Goal: Task Accomplishment & Management: Manage account settings

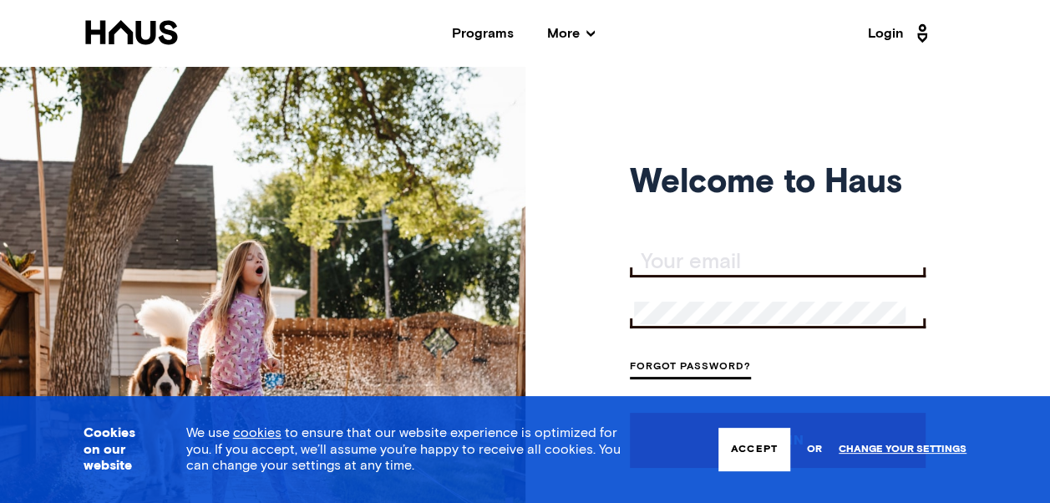
click at [687, 259] on input "Your email" at bounding box center [779, 262] width 291 height 23
type input "[EMAIL_ADDRESS][DOMAIN_NAME]"
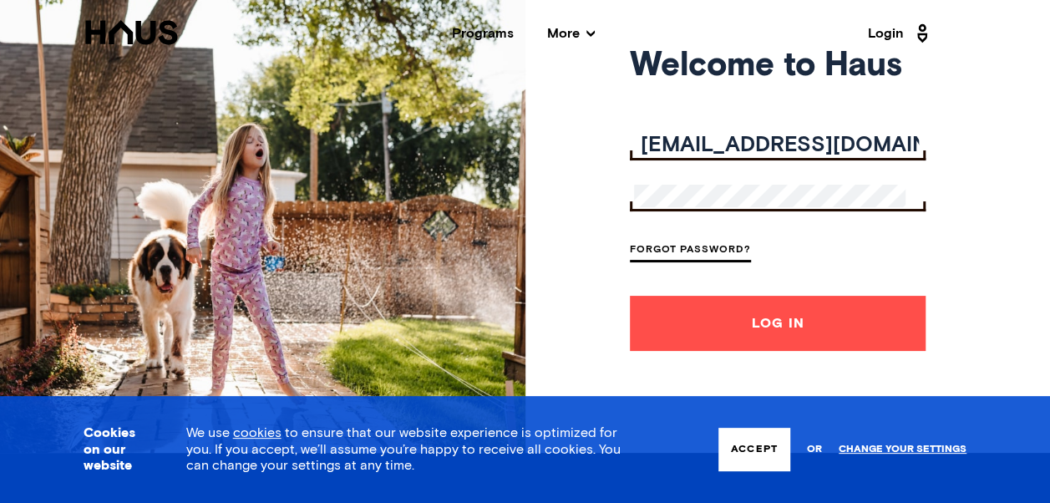
scroll to position [167, 0]
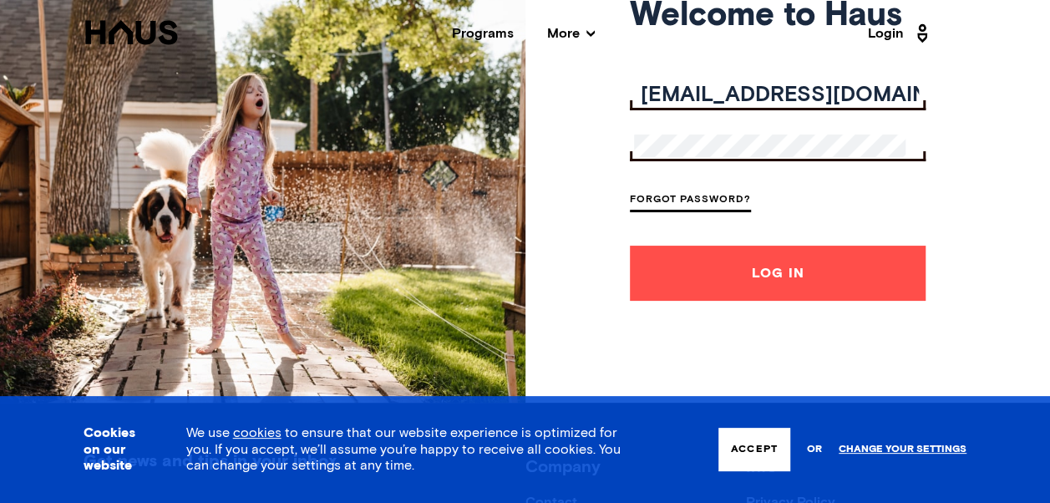
click at [661, 197] on link "Forgot Password?" at bounding box center [690, 201] width 121 height 23
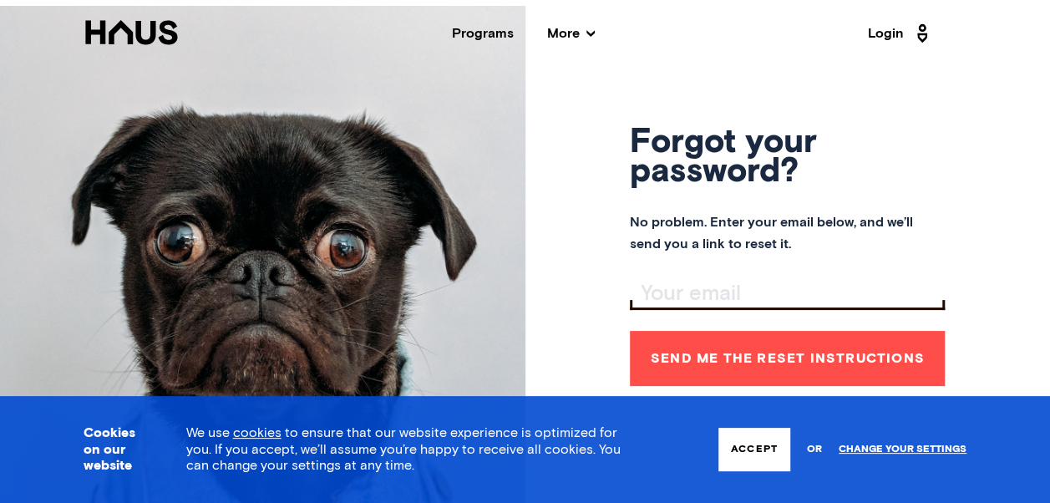
scroll to position [84, 0]
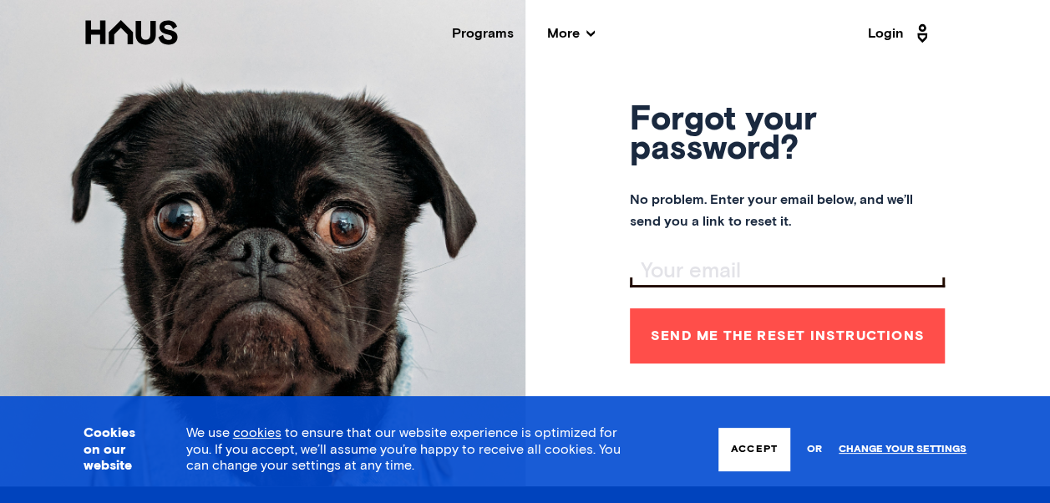
click at [713, 266] on input "Your email" at bounding box center [789, 271] width 311 height 23
type input "[EMAIL_ADDRESS][DOMAIN_NAME]"
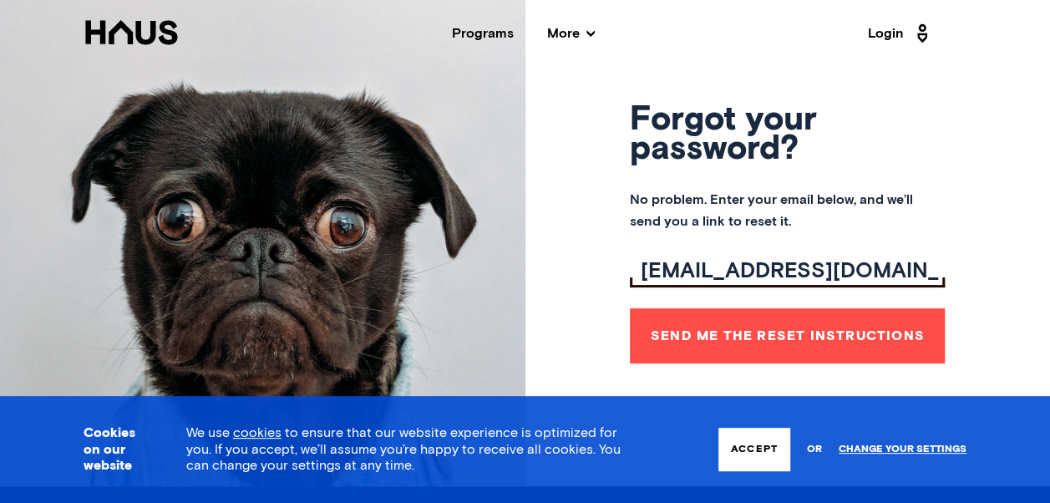
click at [733, 334] on button "Send me the reset instructions" at bounding box center [787, 335] width 315 height 55
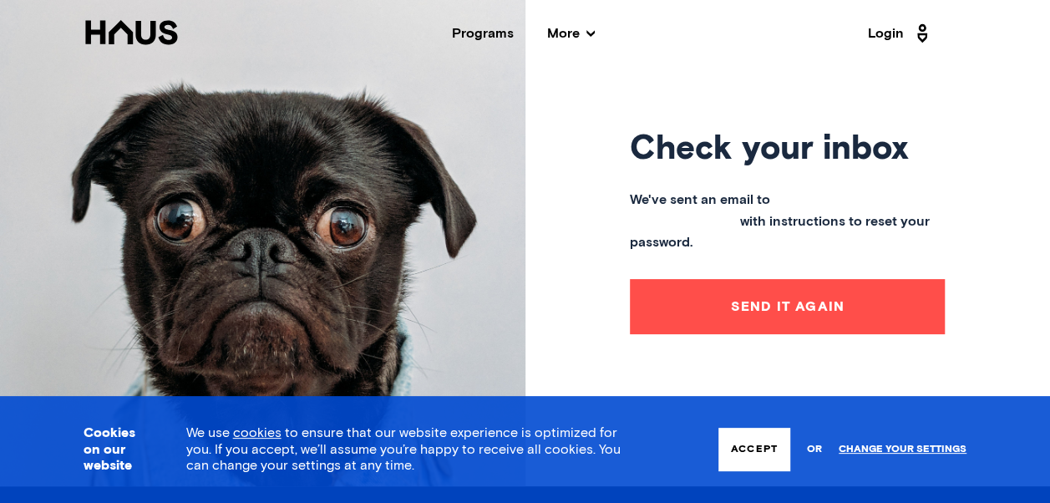
click at [794, 294] on button "Send it again" at bounding box center [787, 306] width 315 height 55
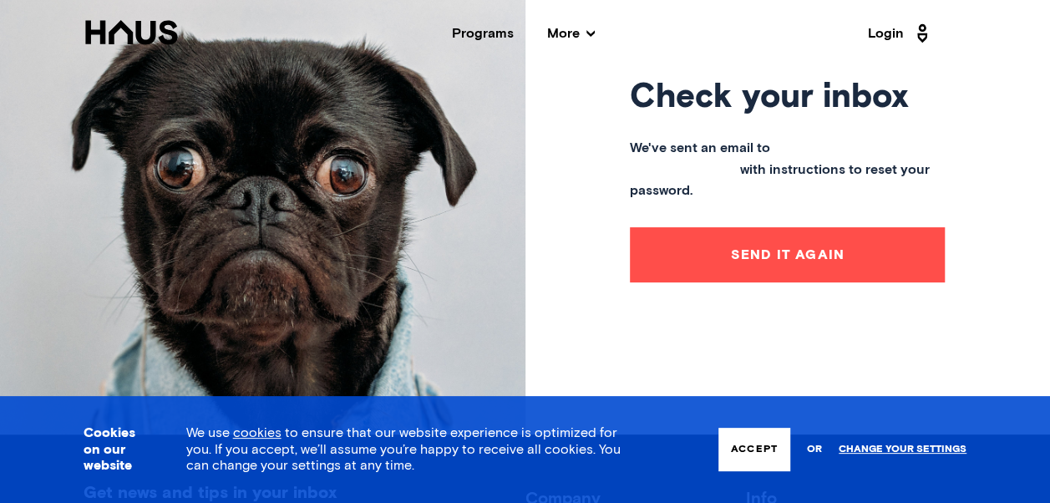
scroll to position [167, 0]
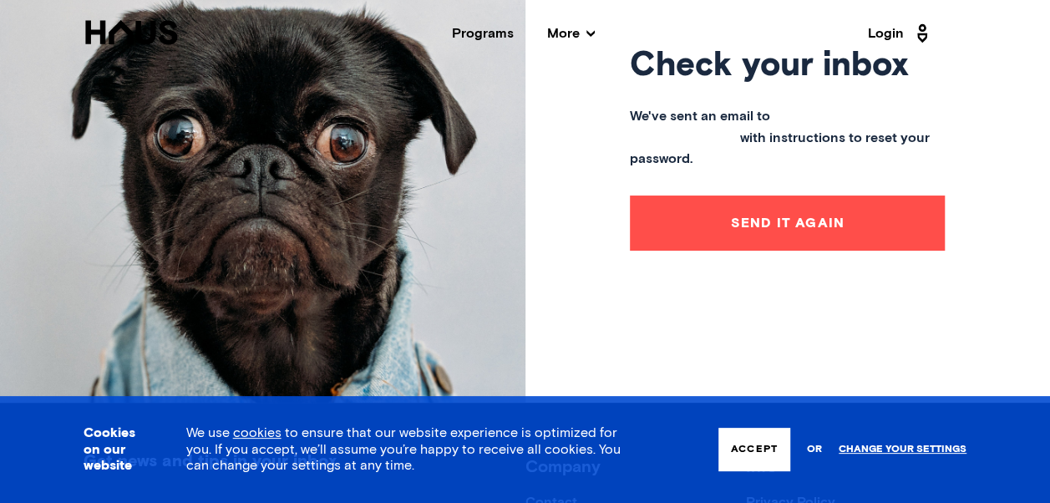
click at [733, 448] on button "Accept" at bounding box center [754, 449] width 72 height 43
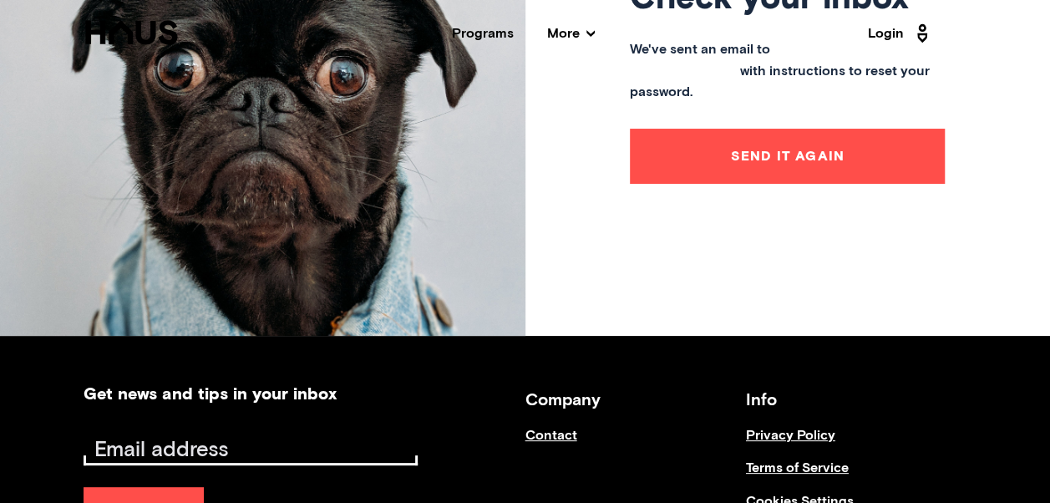
scroll to position [334, 0]
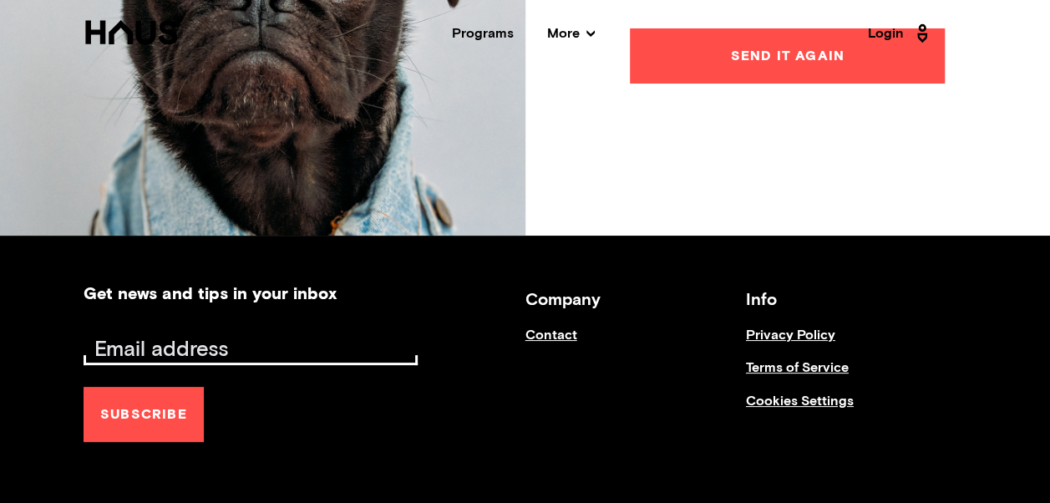
click at [553, 332] on link "Contact" at bounding box center [635, 343] width 220 height 33
click at [551, 335] on link "Contact" at bounding box center [635, 343] width 220 height 33
click at [261, 344] on input "Email address" at bounding box center [253, 349] width 330 height 23
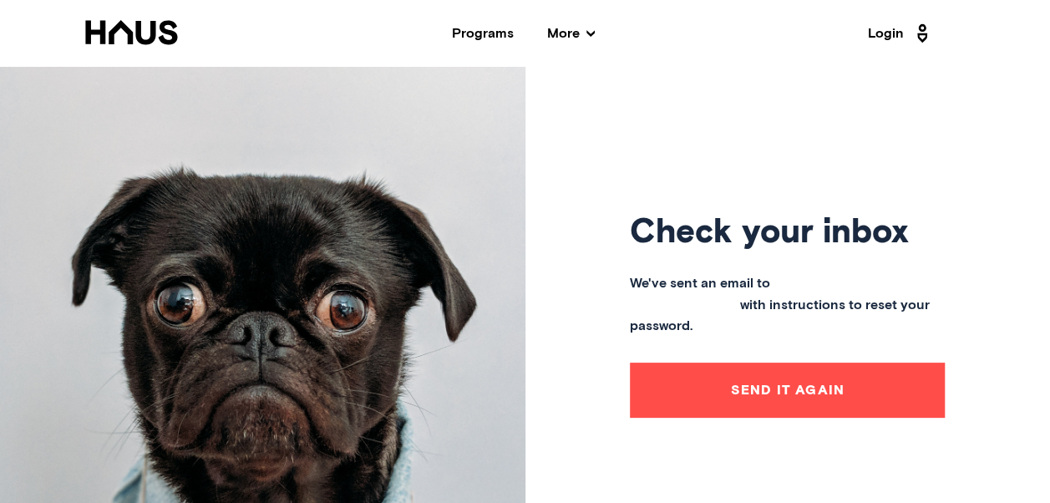
scroll to position [84, 0]
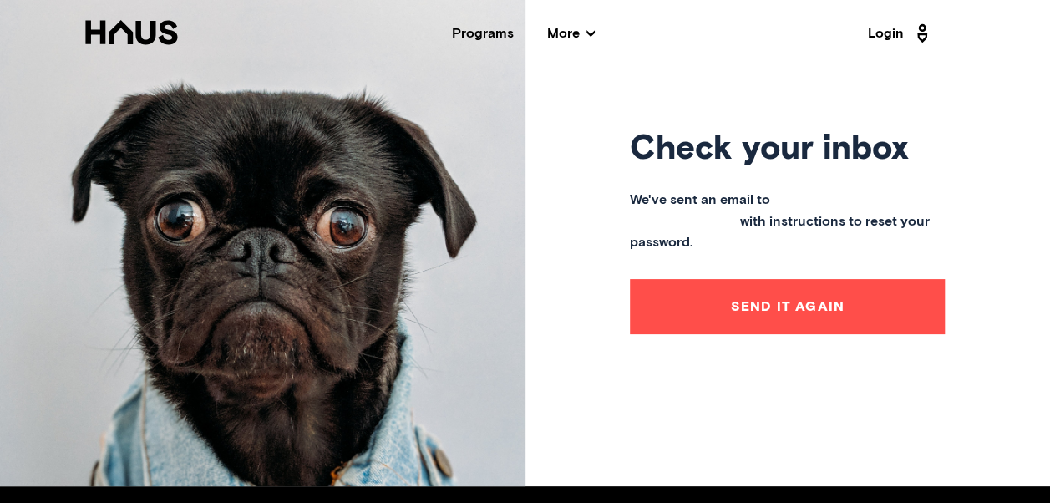
click at [920, 30] on icon at bounding box center [922, 33] width 10 height 19
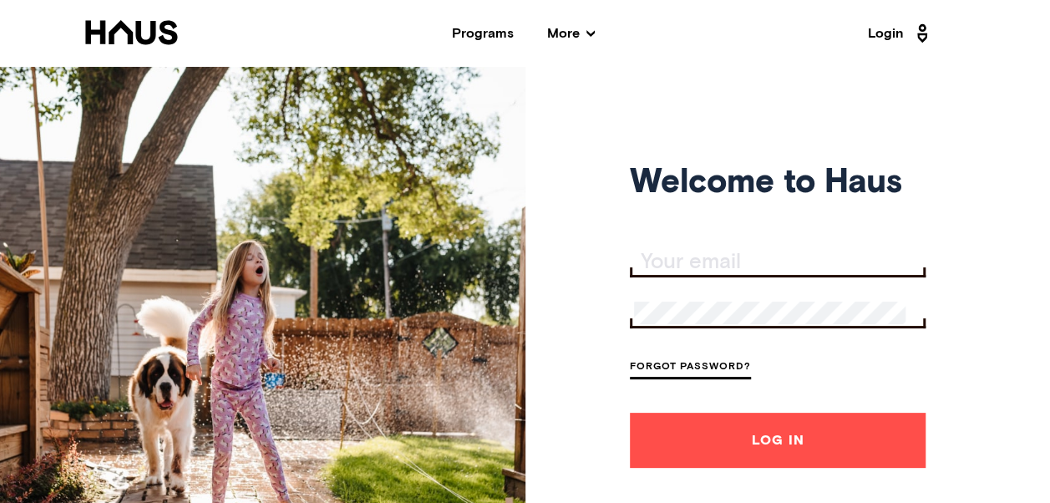
click at [706, 261] on input "Your email" at bounding box center [779, 262] width 291 height 23
type input "[EMAIL_ADDRESS][DOMAIN_NAME]"
click at [703, 369] on link "Forgot Password?" at bounding box center [690, 368] width 121 height 23
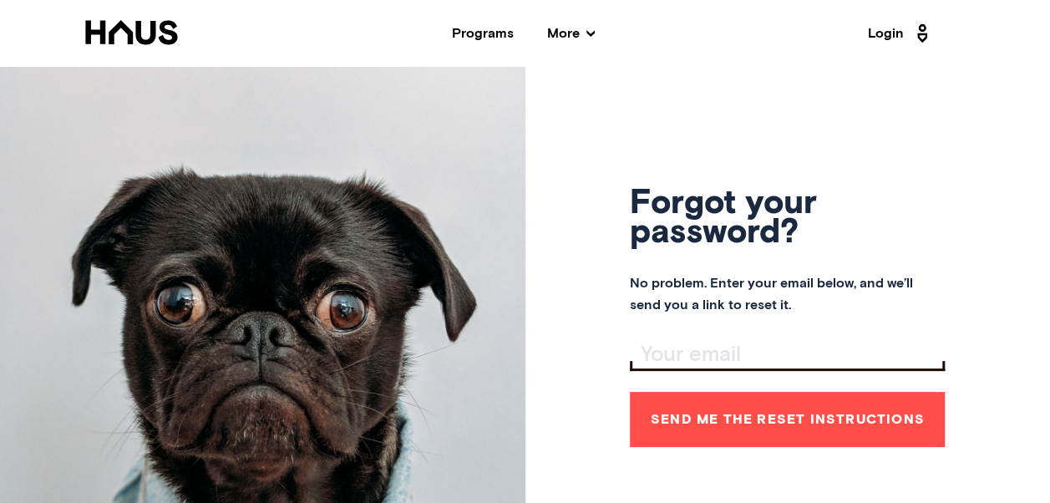
click at [715, 351] on input "Your email" at bounding box center [789, 354] width 311 height 23
type input "[EMAIL_ADDRESS][DOMAIN_NAME]"
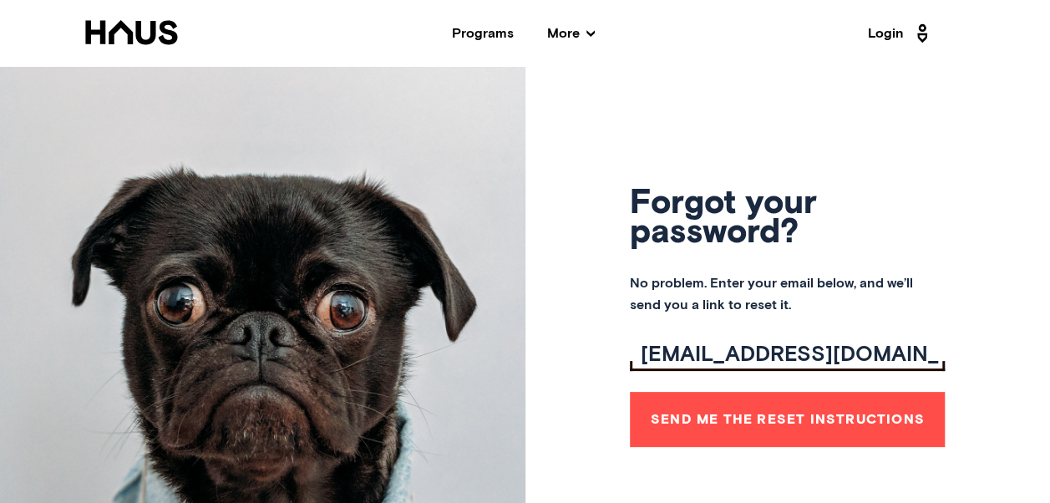
click at [748, 419] on button "Send me the reset instructions" at bounding box center [787, 419] width 315 height 55
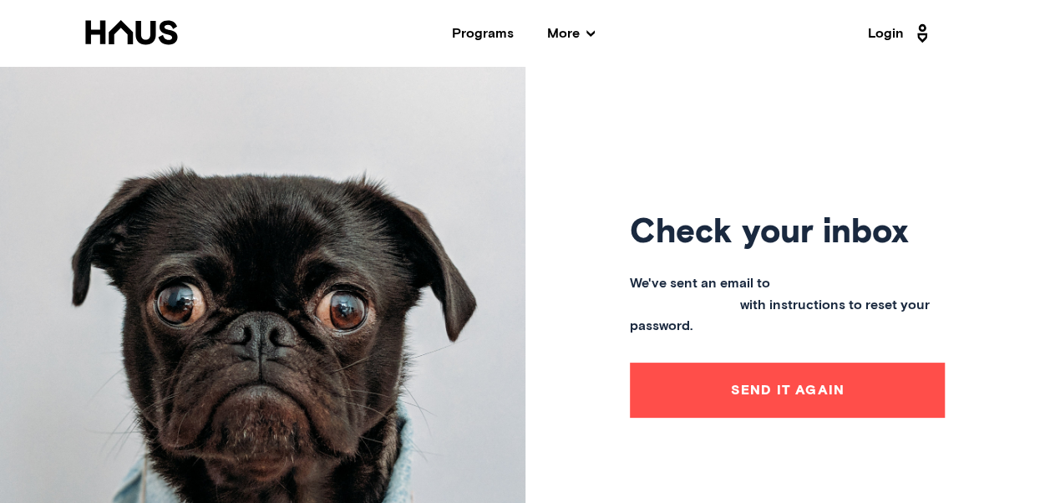
click at [792, 372] on button "Send it again" at bounding box center [787, 389] width 315 height 55
drag, startPoint x: 770, startPoint y: 377, endPoint x: 732, endPoint y: 381, distance: 38.6
click at [732, 381] on button "Send it again" at bounding box center [787, 389] width 315 height 55
click at [591, 31] on icon at bounding box center [590, 33] width 8 height 8
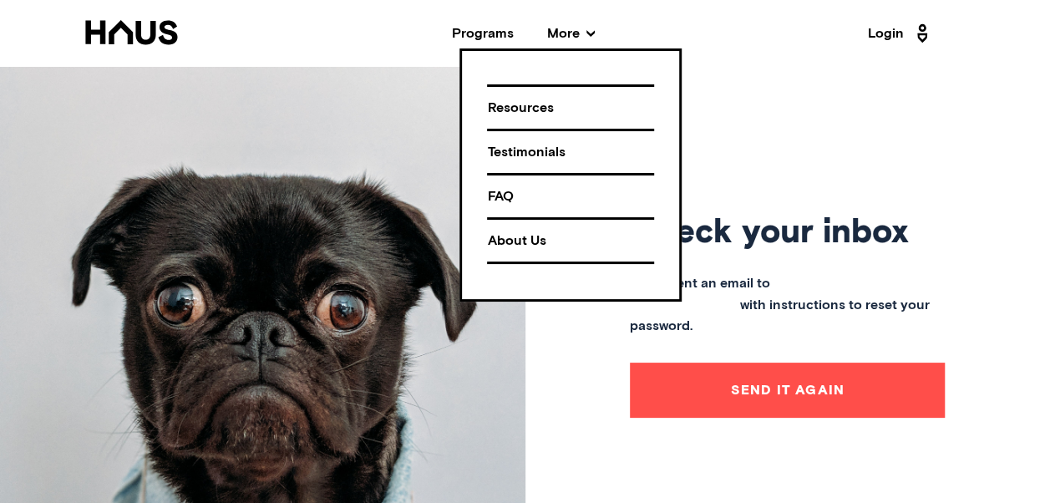
click at [506, 236] on div "About Us" at bounding box center [570, 240] width 167 height 29
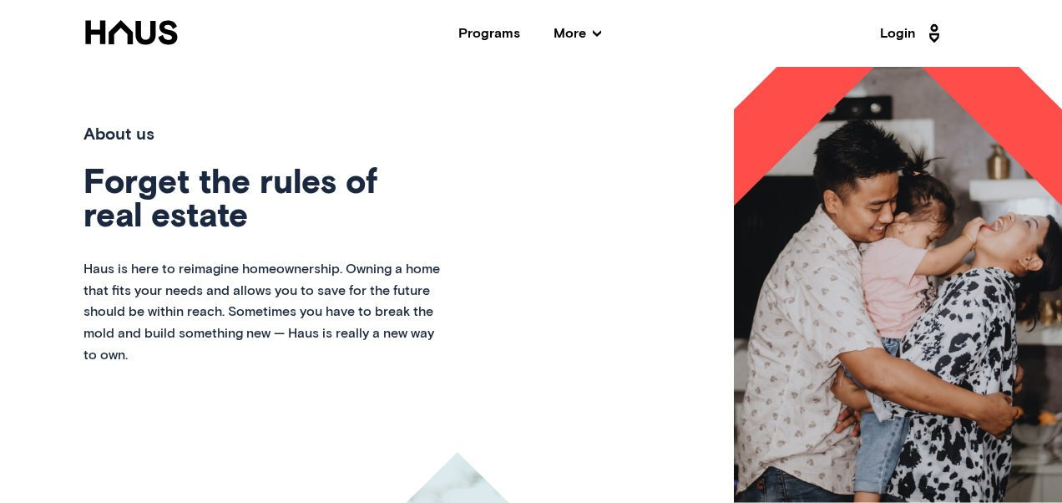
click at [597, 32] on icon at bounding box center [597, 33] width 8 height 8
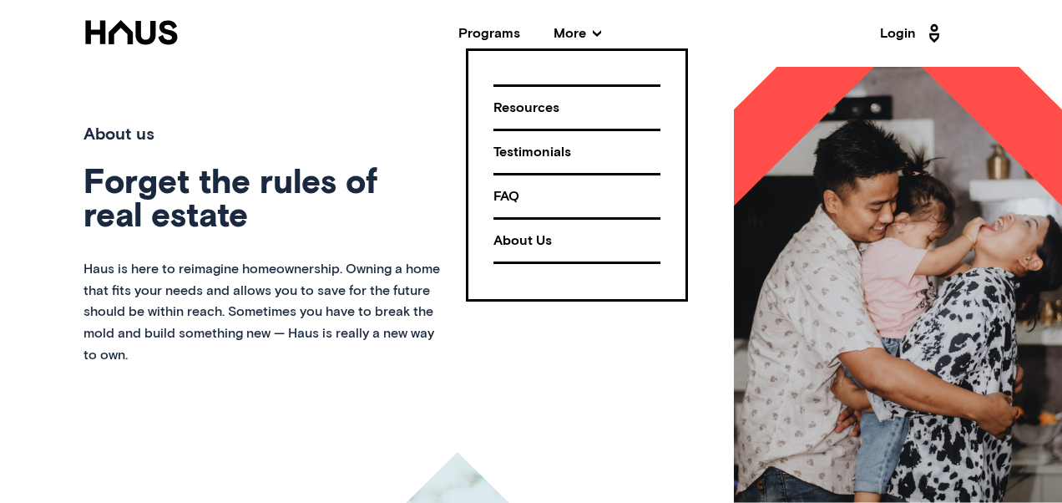
click at [934, 35] on icon at bounding box center [935, 33] width 22 height 27
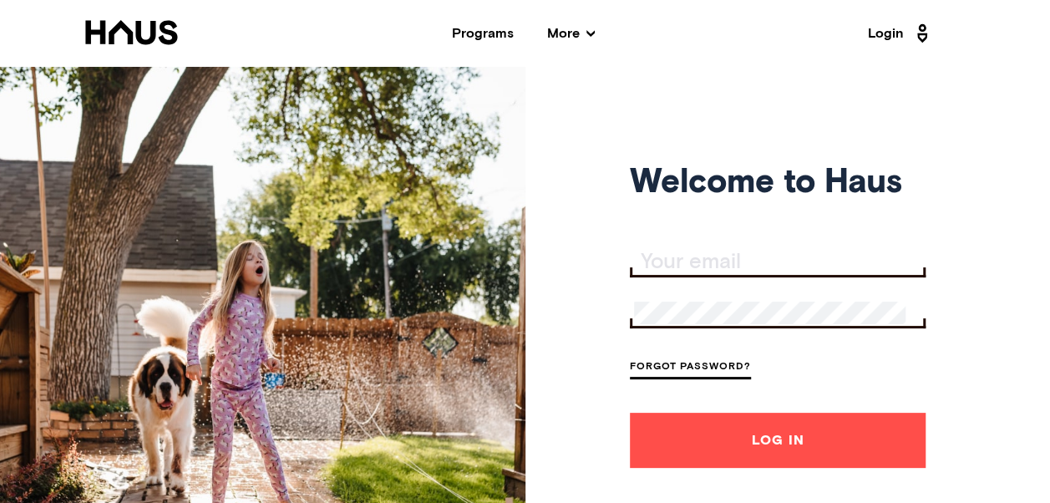
click at [727, 260] on input "Your email" at bounding box center [779, 262] width 291 height 23
click at [760, 438] on button "Log In" at bounding box center [778, 440] width 296 height 55
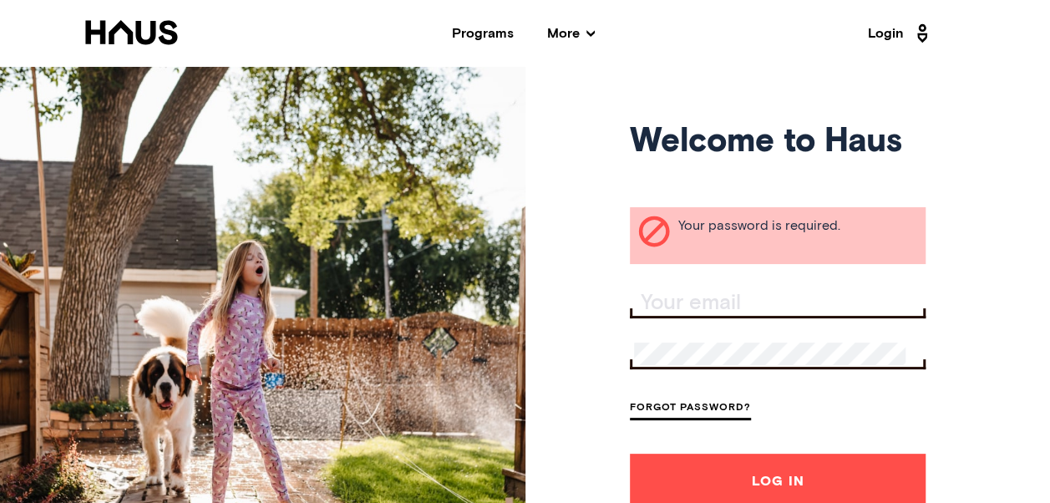
click at [748, 302] on input "Your email" at bounding box center [779, 302] width 291 height 23
type input "[EMAIL_ADDRESS][DOMAIN_NAME]"
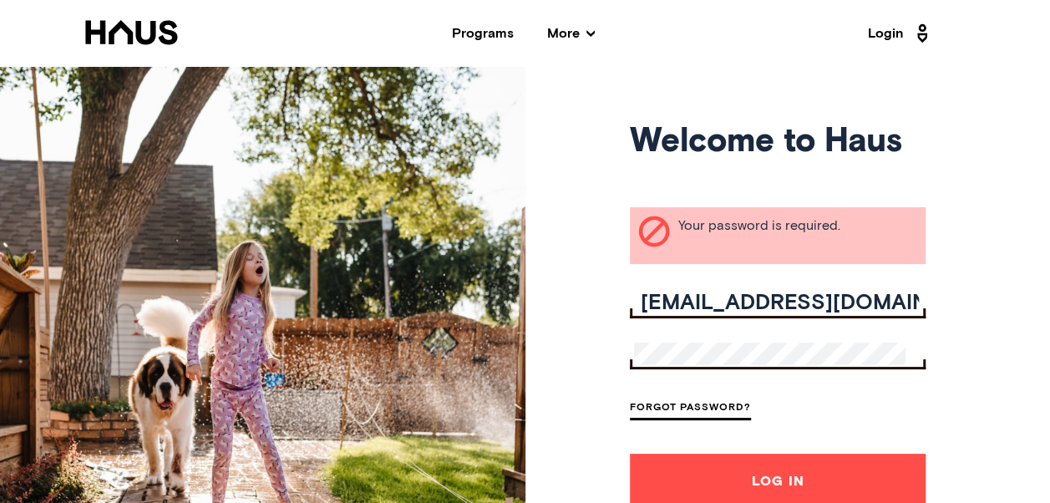
click at [707, 408] on link "Forgot Password?" at bounding box center [690, 409] width 121 height 23
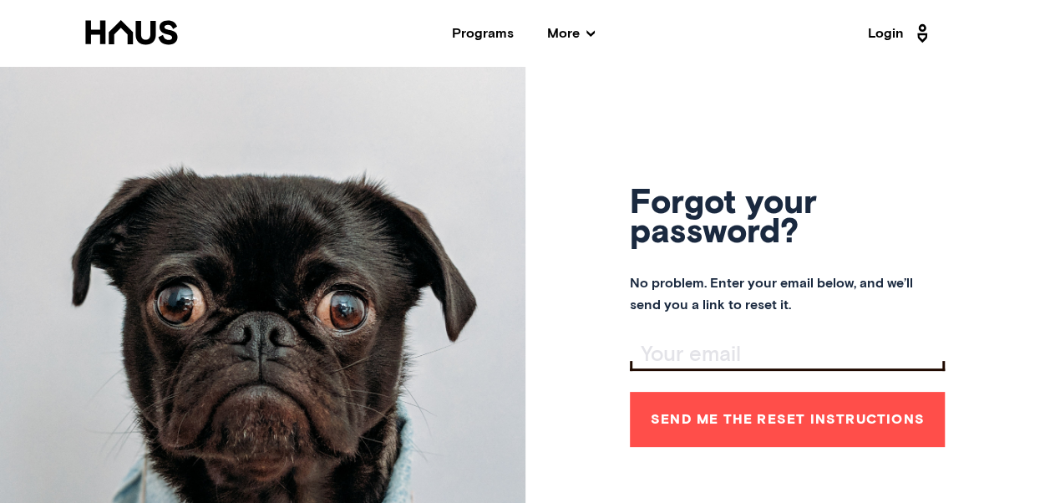
click at [725, 346] on input "Your email" at bounding box center [789, 354] width 311 height 23
type input "[EMAIL_ADDRESS][DOMAIN_NAME]"
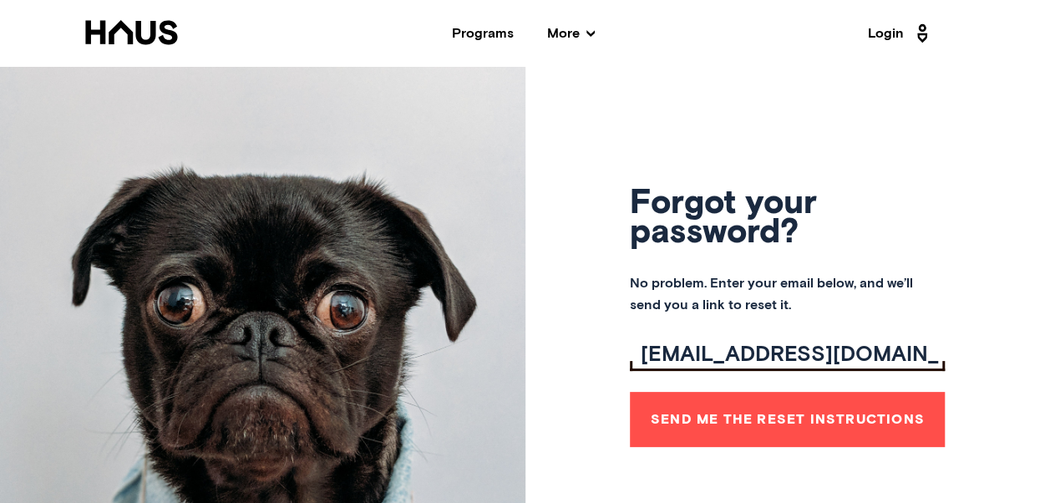
click at [725, 419] on button "Send me the reset instructions" at bounding box center [787, 419] width 315 height 55
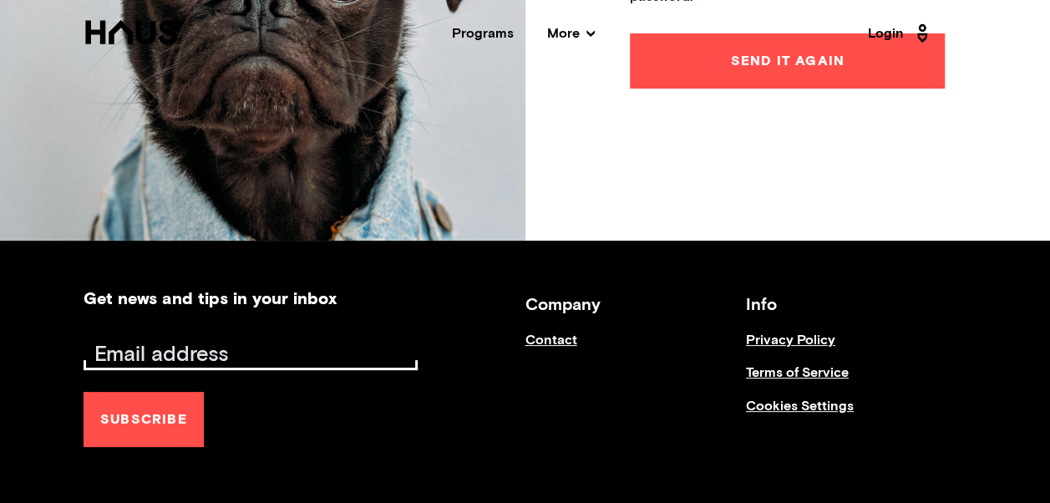
scroll to position [334, 0]
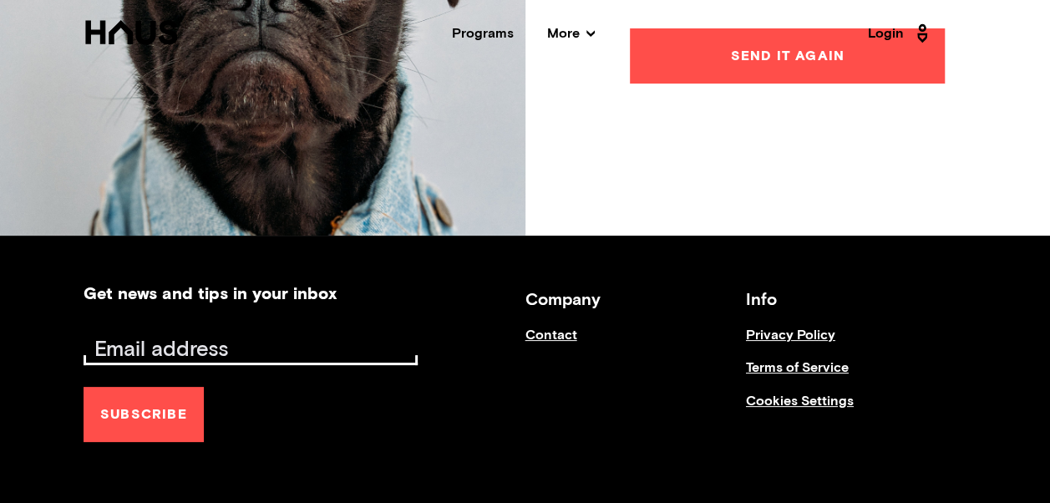
click at [547, 334] on link "Contact" at bounding box center [635, 343] width 220 height 33
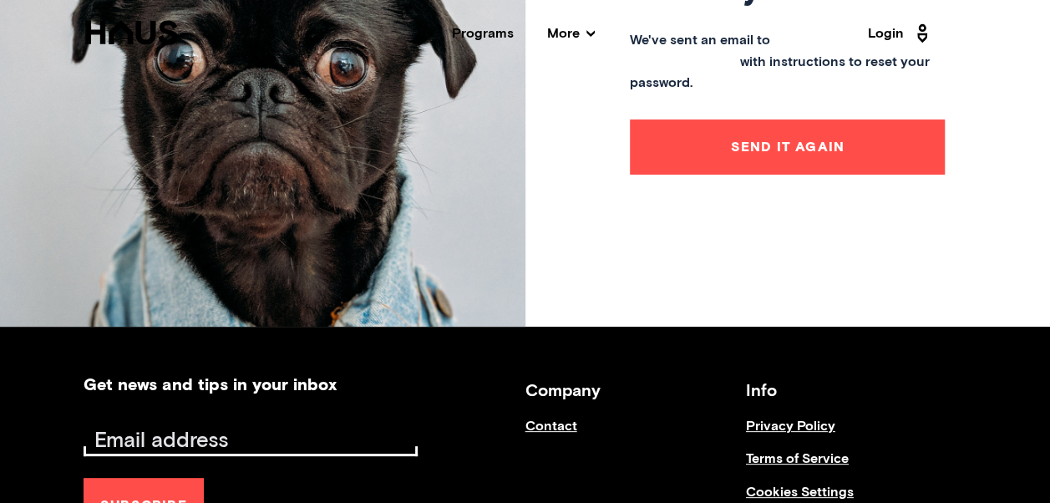
scroll to position [251, 0]
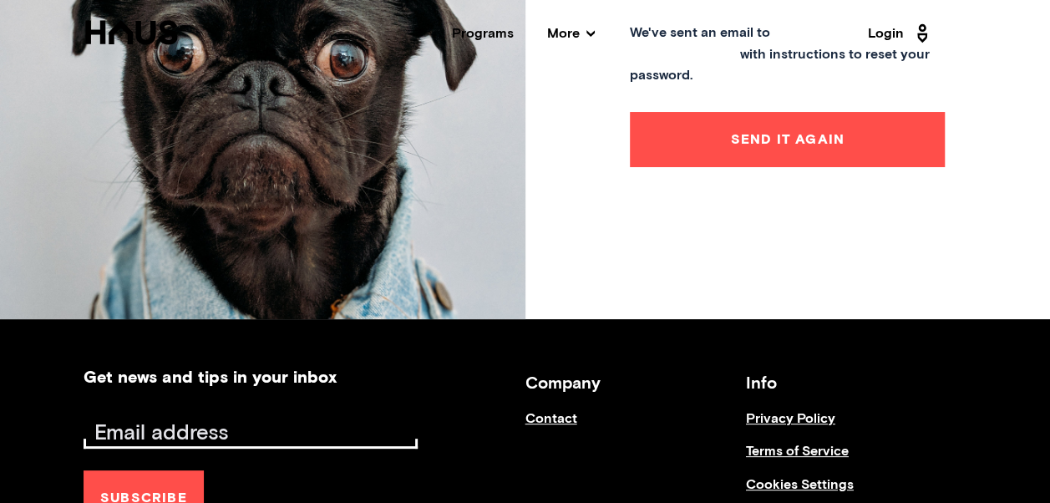
click at [555, 418] on link "Contact" at bounding box center [635, 427] width 220 height 33
click at [562, 384] on h3 "Company" at bounding box center [635, 383] width 220 height 29
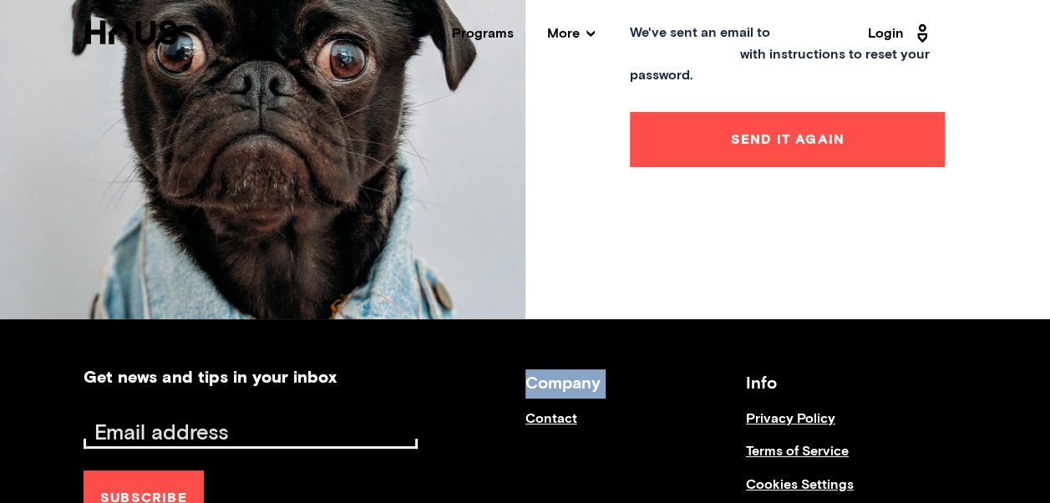
click at [562, 384] on h3 "Company" at bounding box center [635, 383] width 220 height 29
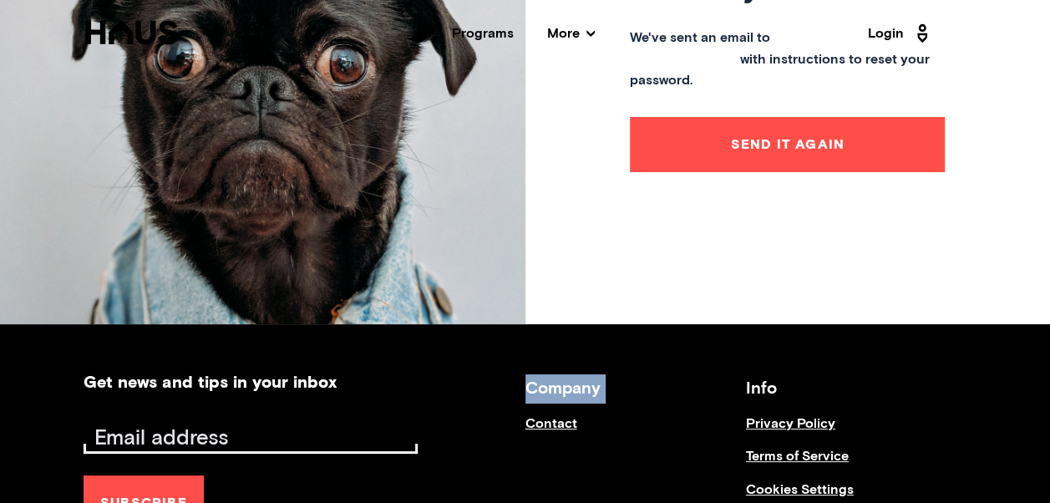
scroll to position [167, 0]
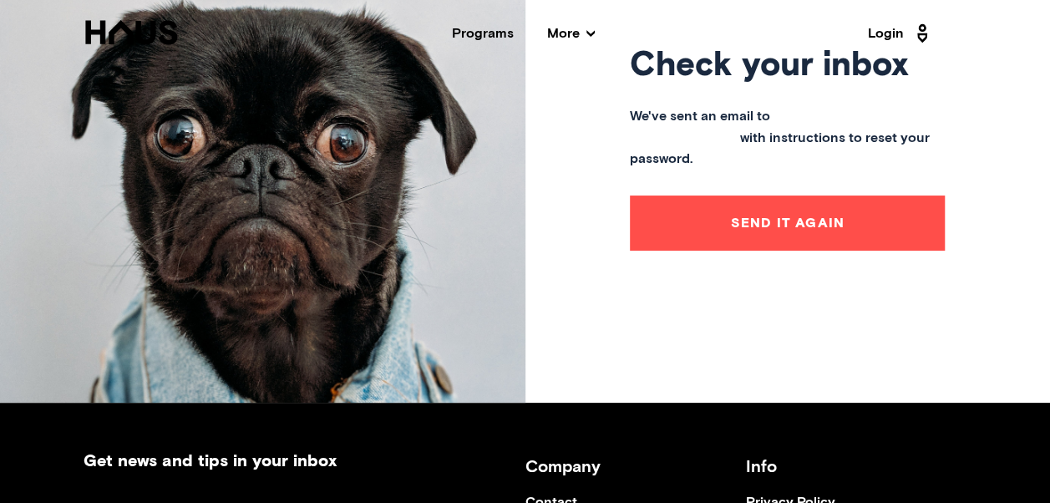
click at [589, 28] on span "More" at bounding box center [571, 33] width 48 height 13
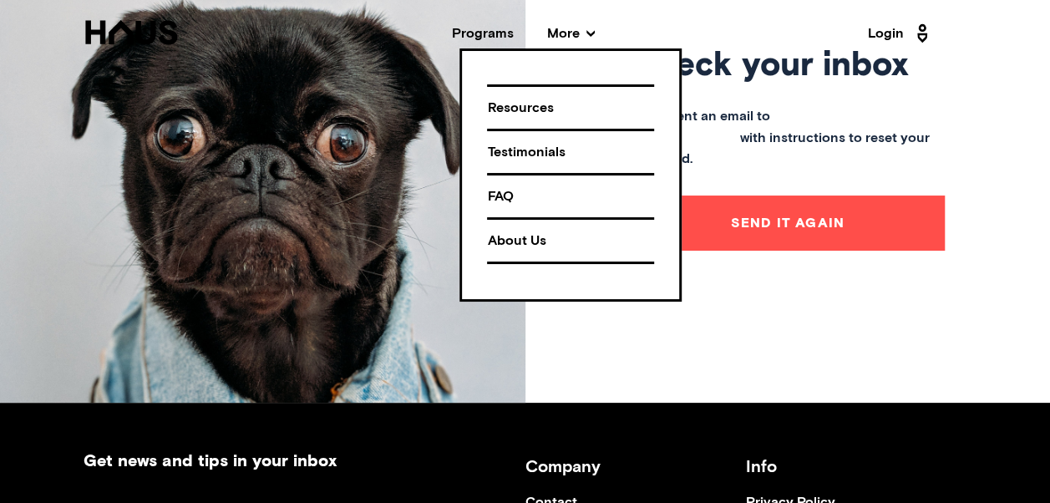
click at [508, 234] on div "About Us" at bounding box center [570, 240] width 167 height 29
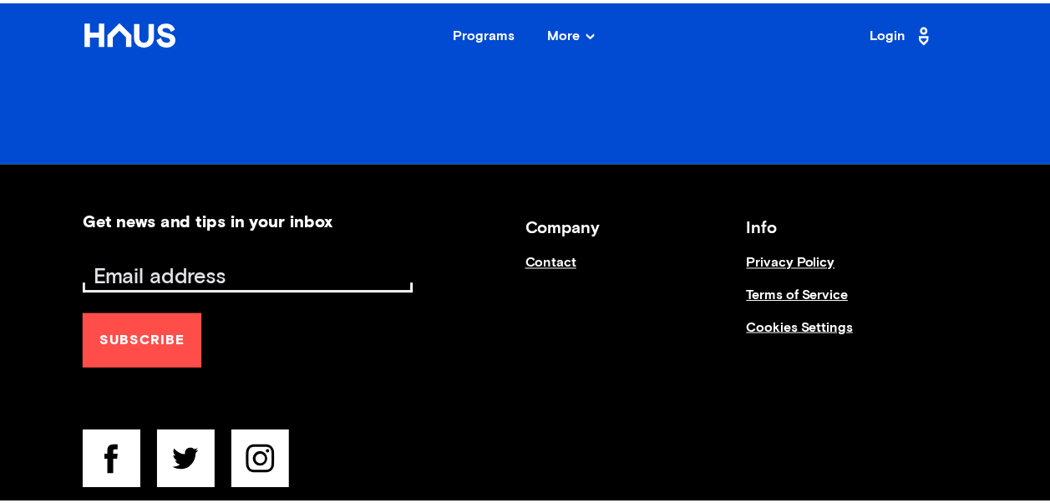
scroll to position [1754, 0]
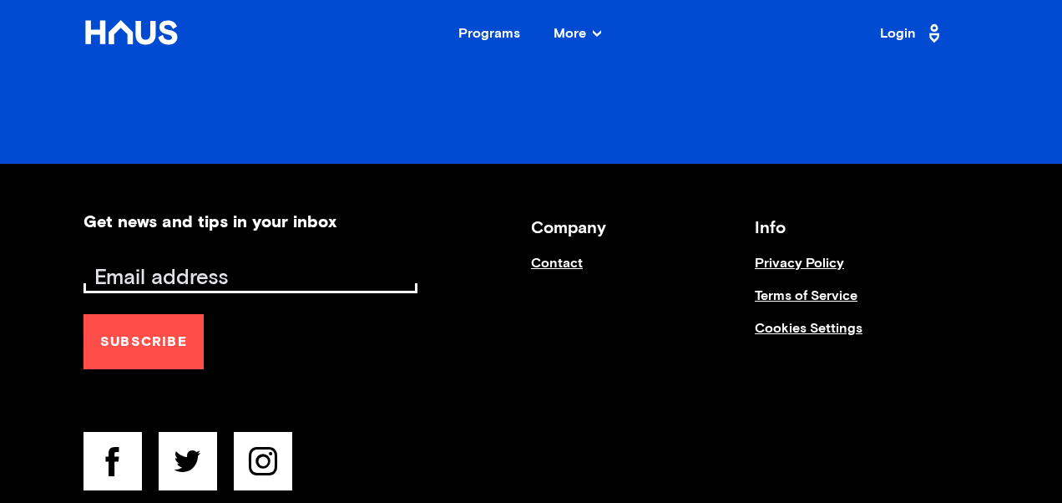
click at [558, 260] on link "Contact" at bounding box center [643, 272] width 224 height 33
click at [556, 260] on link "Contact" at bounding box center [643, 272] width 224 height 33
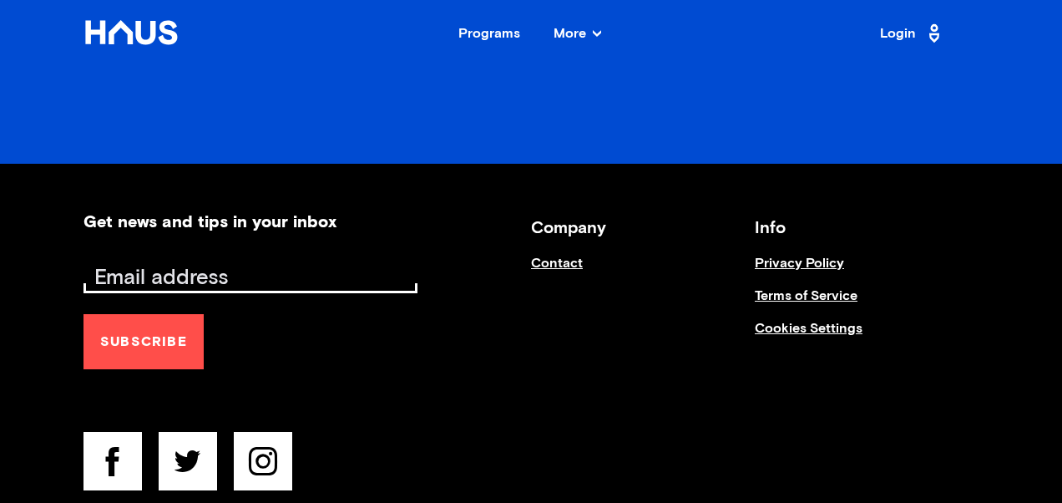
click at [556, 259] on link "Contact" at bounding box center [643, 272] width 224 height 33
click at [555, 258] on link "Contact" at bounding box center [643, 272] width 224 height 33
click at [555, 256] on link "Contact" at bounding box center [643, 272] width 224 height 33
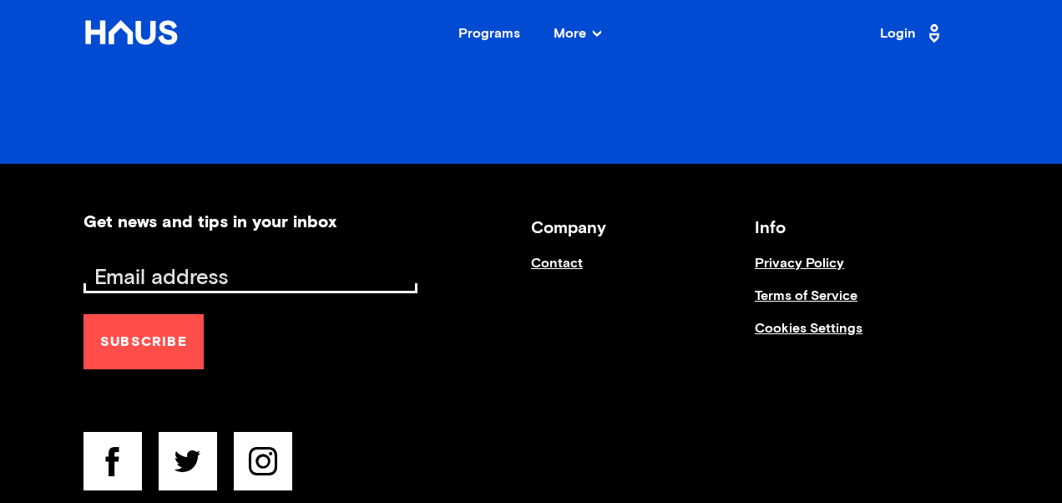
click at [553, 256] on link "Contact" at bounding box center [643, 272] width 224 height 33
click at [550, 256] on link "Contact" at bounding box center [643, 272] width 224 height 33
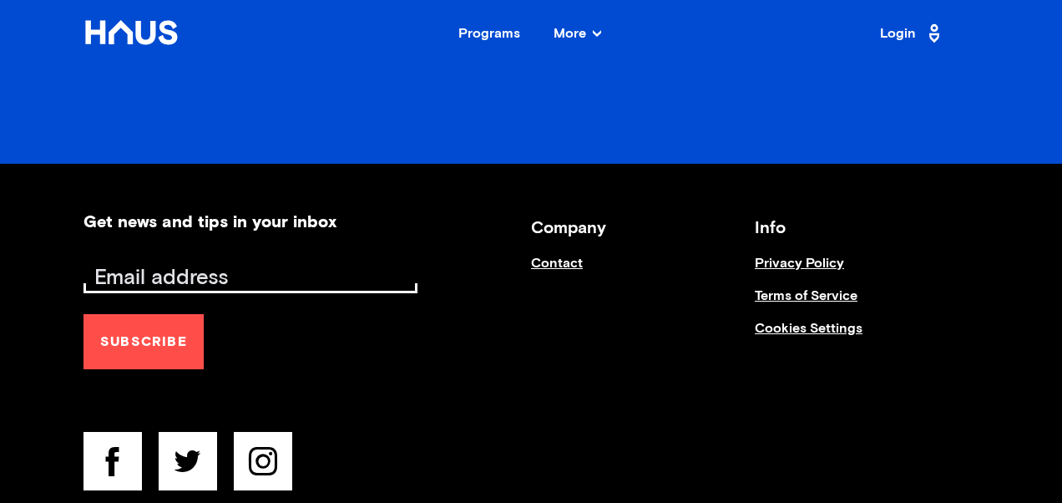
click at [550, 256] on link "Contact" at bounding box center [643, 272] width 224 height 33
click at [549, 256] on link "Contact" at bounding box center [643, 272] width 224 height 33
click at [768, 293] on link "Terms of Service" at bounding box center [867, 304] width 224 height 33
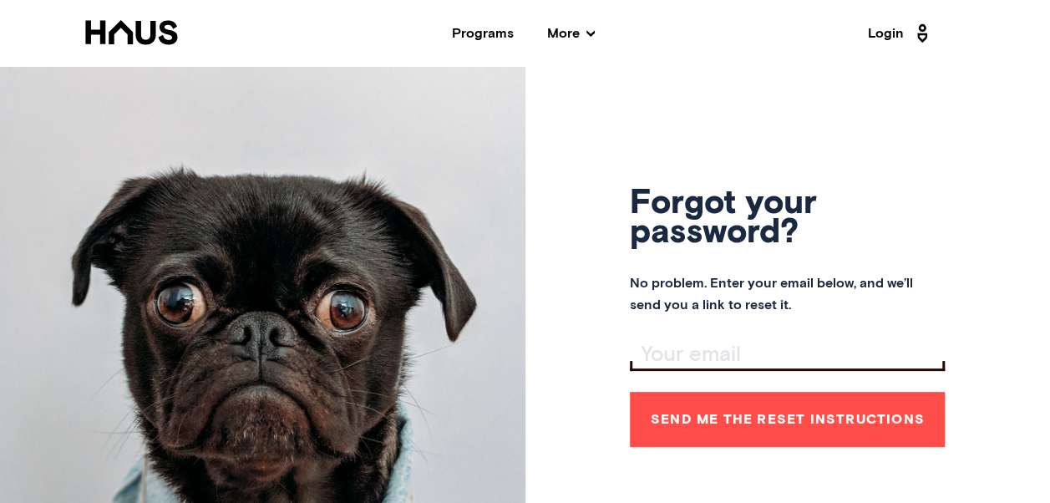
click at [497, 29] on div "Programs" at bounding box center [483, 33] width 62 height 13
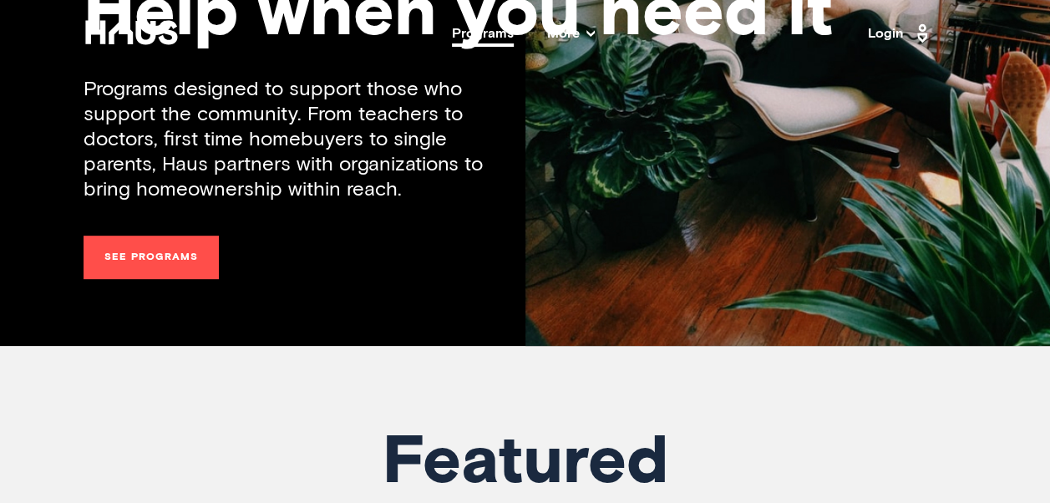
scroll to position [256, 0]
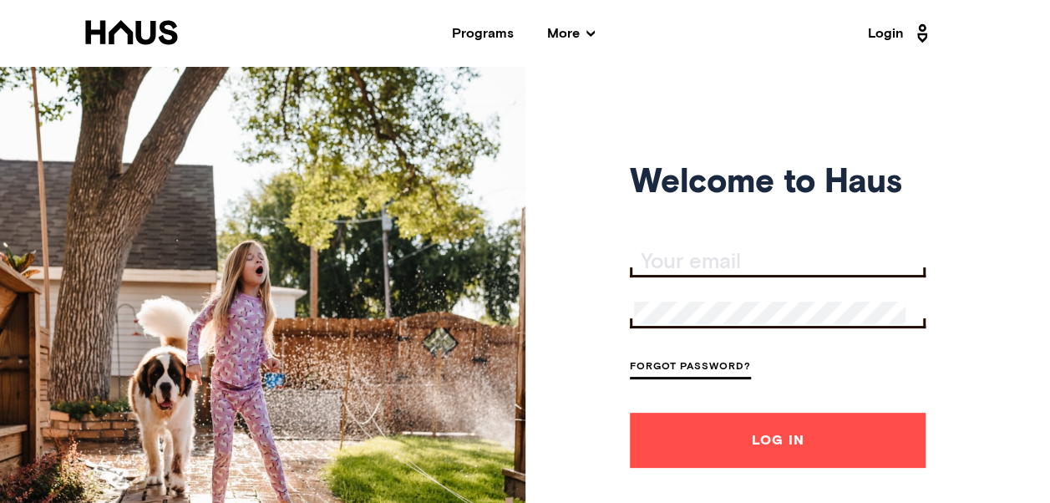
click at [718, 261] on input "Your email" at bounding box center [779, 262] width 291 height 23
type input "[EMAIL_ADDRESS][DOMAIN_NAME]"
click at [723, 368] on link "Forgot Password?" at bounding box center [690, 368] width 121 height 23
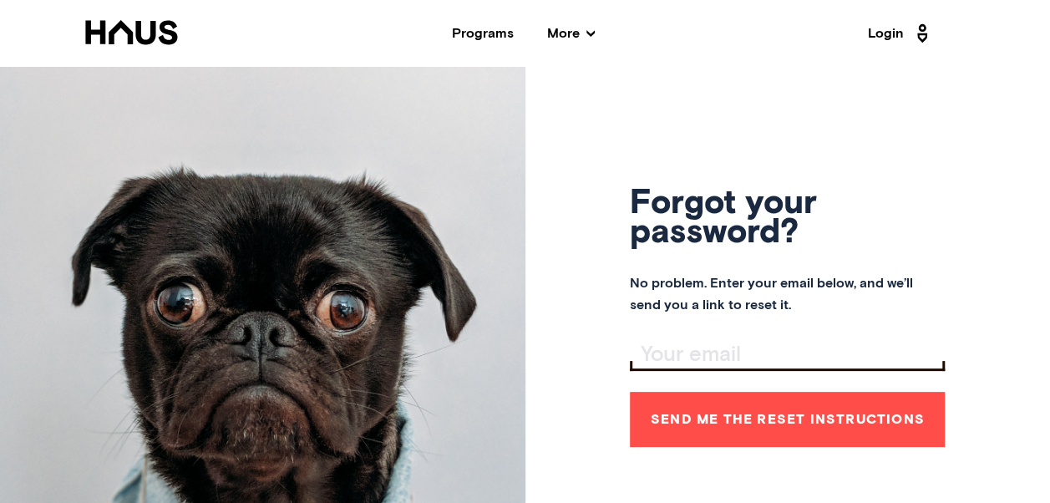
click at [720, 342] on div at bounding box center [787, 355] width 315 height 29
click at [695, 354] on input "Your email" at bounding box center [789, 354] width 311 height 23
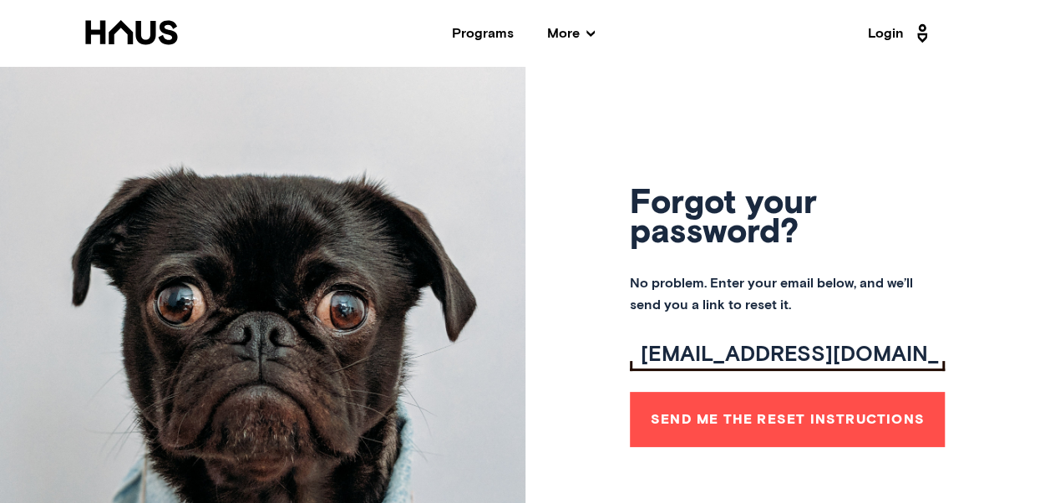
drag, startPoint x: 842, startPoint y: 348, endPoint x: 616, endPoint y: 357, distance: 225.7
click at [616, 357] on div "Forgot your password? No problem. Enter your email below, and we’ll send you a …" at bounding box center [525, 318] width 1050 height 503
type input "[EMAIL_ADDRESS][DOMAIN_NAME]"
click at [775, 418] on button "Send me the reset instructions" at bounding box center [787, 419] width 315 height 55
